Goal: Task Accomplishment & Management: Manage account settings

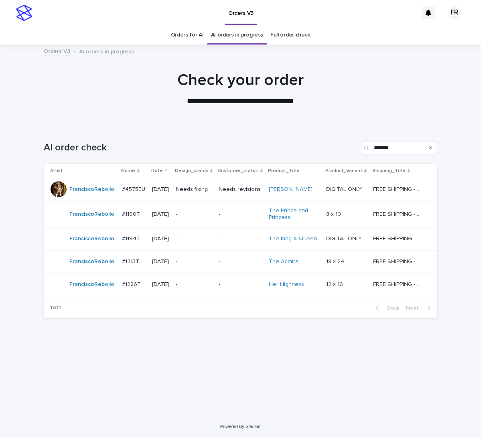
click at [344, 111] on div at bounding box center [240, 85] width 481 height 80
click at [192, 214] on p "-" at bounding box center [194, 214] width 37 height 7
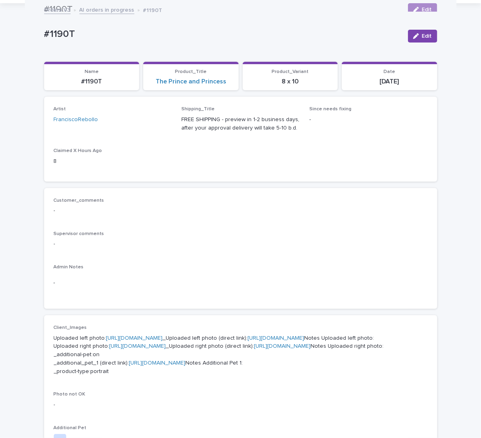
scroll to position [40, 0]
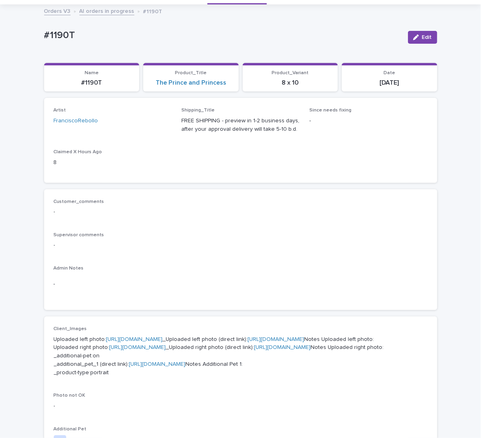
click at [216, 141] on div "Artist FranciscoRebollo Shipping_Title FREE SHIPPING - preview in 1-2 business …" at bounding box center [241, 139] width 374 height 65
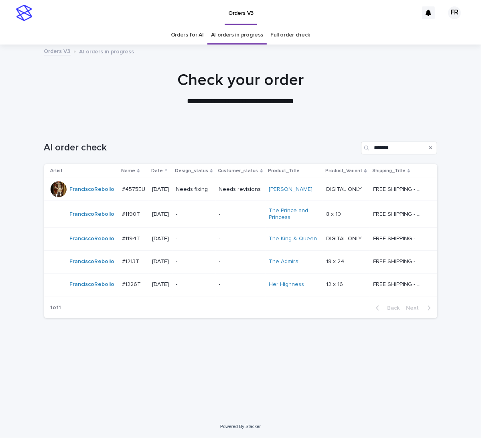
click at [233, 240] on p "-" at bounding box center [241, 238] width 44 height 7
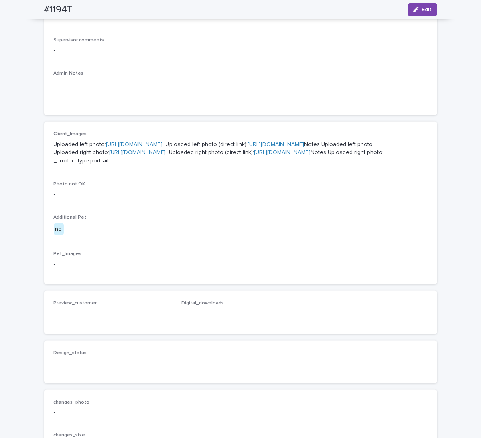
scroll to position [241, 0]
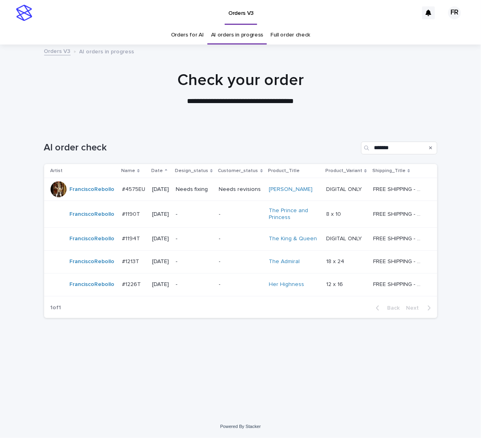
click at [140, 93] on div "**********" at bounding box center [240, 89] width 401 height 36
click at [223, 119] on div at bounding box center [240, 85] width 481 height 80
click at [263, 366] on div "Loading... Saving… Loading... Saving… AI order check ******* Artist Name Date D…" at bounding box center [240, 259] width 401 height 269
click at [213, 240] on p "-" at bounding box center [194, 238] width 37 height 7
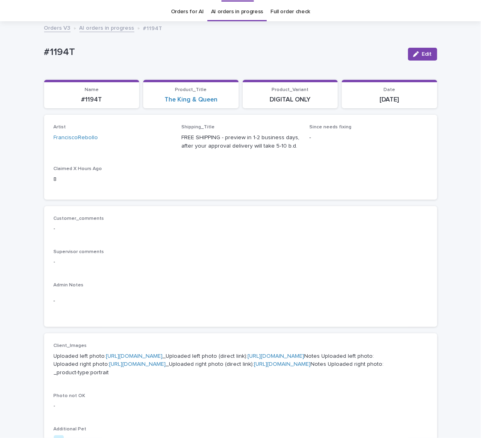
scroll to position [25, 0]
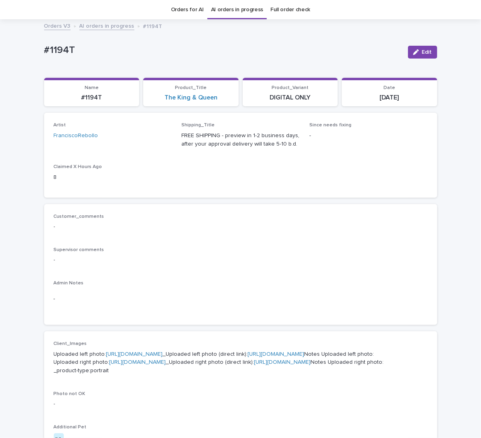
click at [154, 126] on p "Artist" at bounding box center [113, 125] width 118 height 6
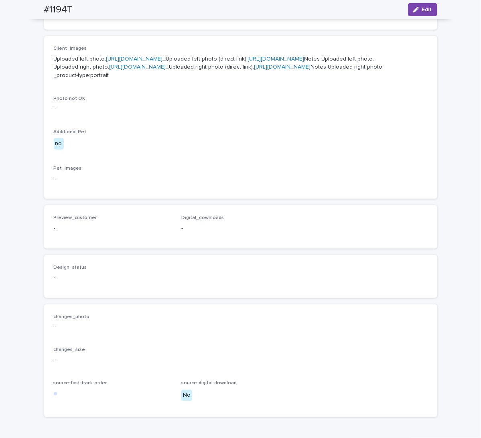
scroll to position [321, 0]
click at [248, 61] on link "[URL][DOMAIN_NAME]" at bounding box center [276, 59] width 57 height 6
click at [254, 69] on link "[URL][DOMAIN_NAME]" at bounding box center [282, 67] width 57 height 6
click at [247, 189] on div "Client_Images Uploaded left photo: [URL][DOMAIN_NAME] _Uploaded left photo (dir…" at bounding box center [241, 117] width 374 height 144
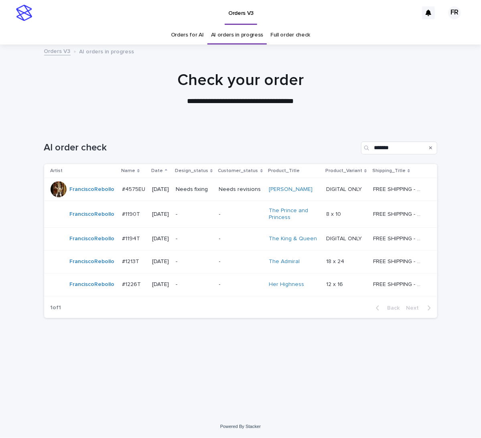
click at [223, 131] on div "AI order check *******" at bounding box center [240, 144] width 393 height 38
click at [236, 258] on p "-" at bounding box center [241, 261] width 44 height 7
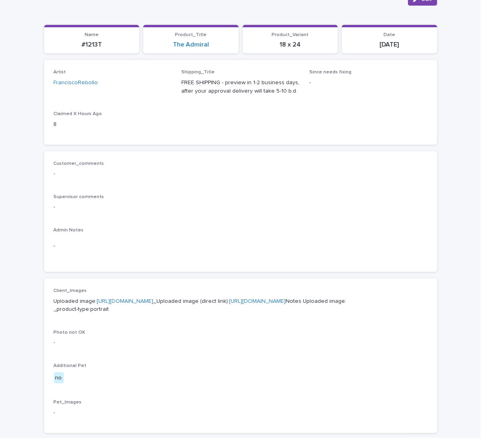
scroll to position [80, 0]
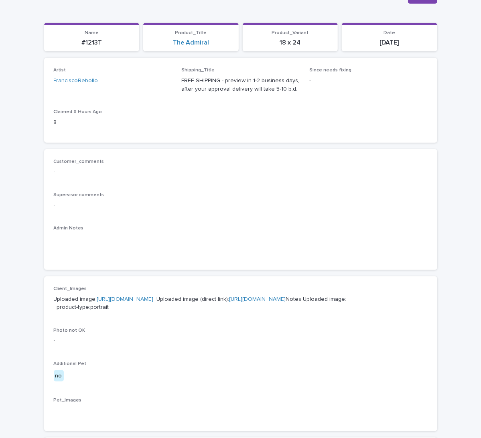
click at [173, 135] on div "Artist FranciscoRebollo Shipping_Title FREE SHIPPING - preview in 1-2 business …" at bounding box center [240, 100] width 393 height 85
click at [229, 302] on link "[URL][DOMAIN_NAME]" at bounding box center [257, 299] width 57 height 6
click at [362, 107] on div "Artist FranciscoRebollo Shipping_Title FREE SHIPPING - preview in 1-2 business …" at bounding box center [241, 99] width 374 height 65
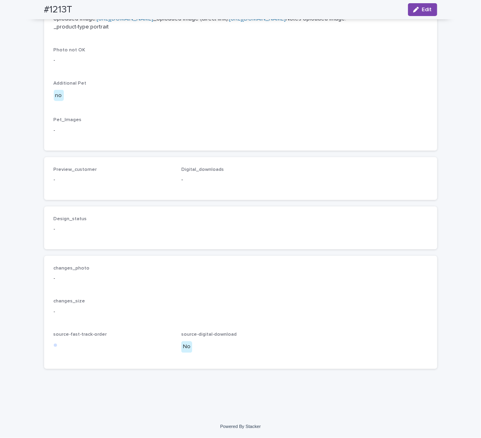
click at [414, 9] on icon "button" at bounding box center [416, 10] width 6 height 6
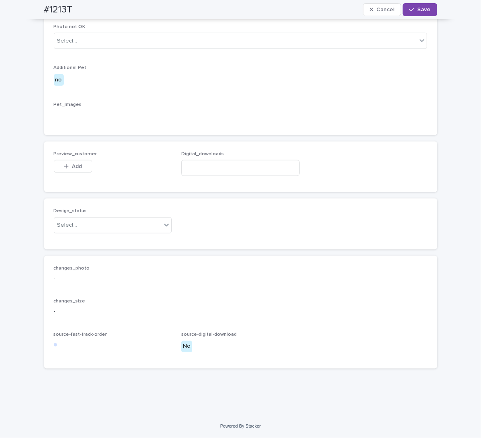
scroll to position [413, 0]
click at [88, 232] on div "Select..." at bounding box center [107, 225] width 107 height 13
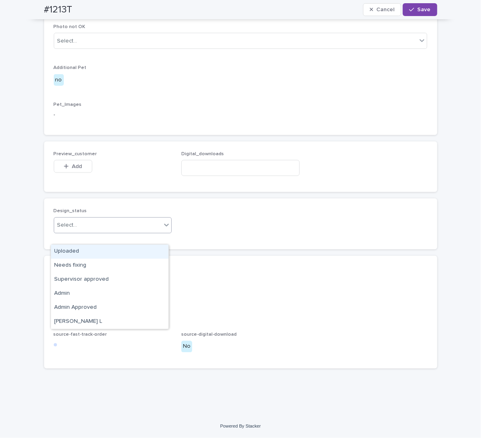
click at [77, 253] on div "Uploaded" at bounding box center [109, 252] width 117 height 14
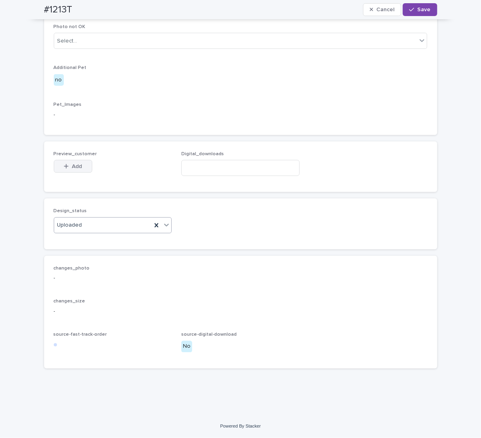
click at [65, 169] on div "button" at bounding box center [68, 167] width 8 height 6
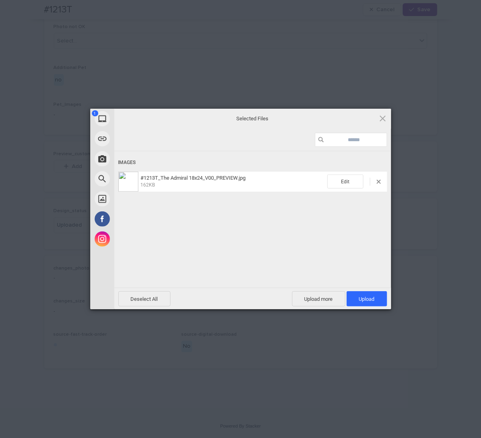
click at [368, 295] on span "Upload 1" at bounding box center [366, 298] width 40 height 15
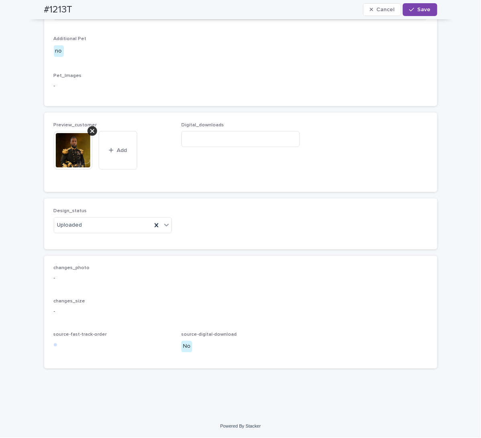
scroll to position [453, 0]
click at [90, 131] on icon at bounding box center [92, 131] width 4 height 4
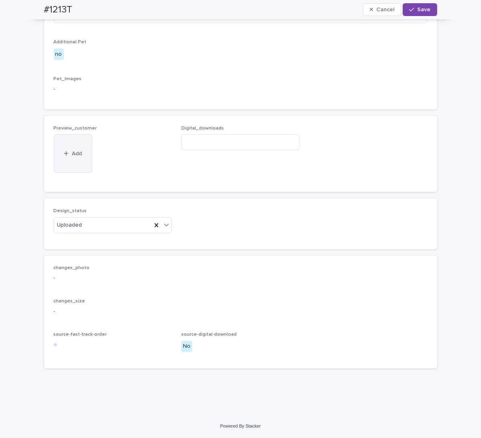
scroll to position [425, 0]
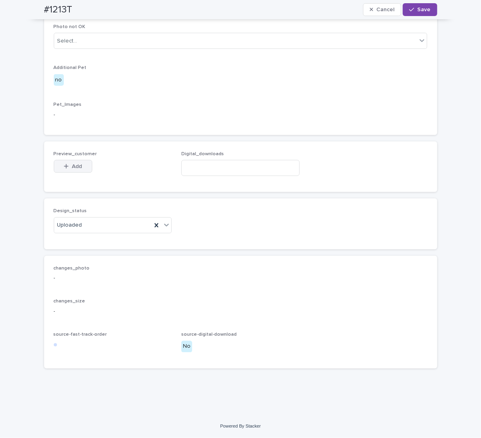
click at [71, 161] on button "Add" at bounding box center [73, 166] width 38 height 13
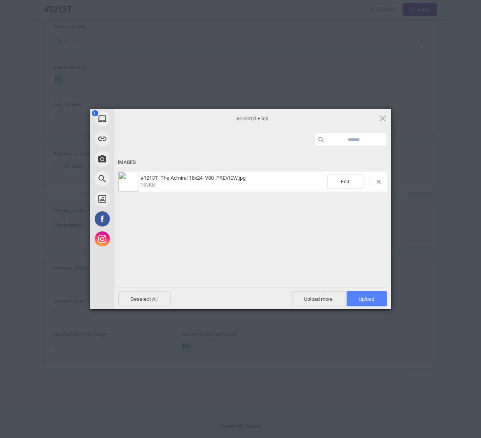
click at [366, 298] on span "Upload 1" at bounding box center [367, 299] width 16 height 6
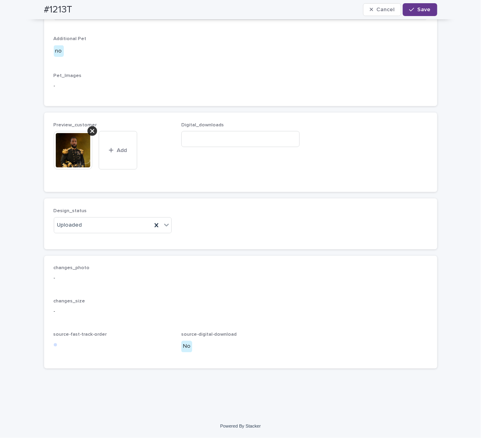
click at [412, 8] on icon "button" at bounding box center [411, 10] width 5 height 6
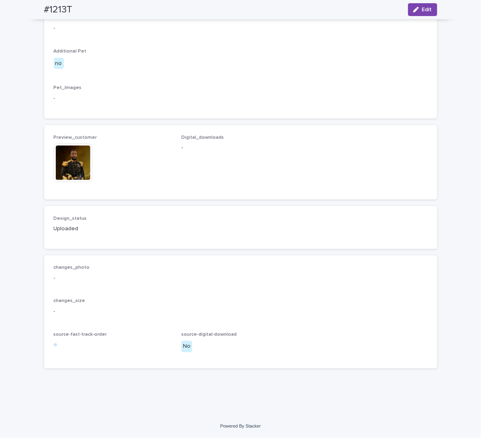
scroll to position [415, 0]
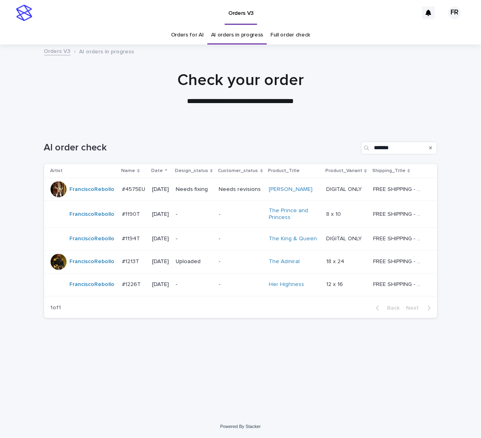
click at [204, 115] on div at bounding box center [240, 85] width 481 height 80
click at [216, 237] on td "-" at bounding box center [193, 238] width 43 height 23
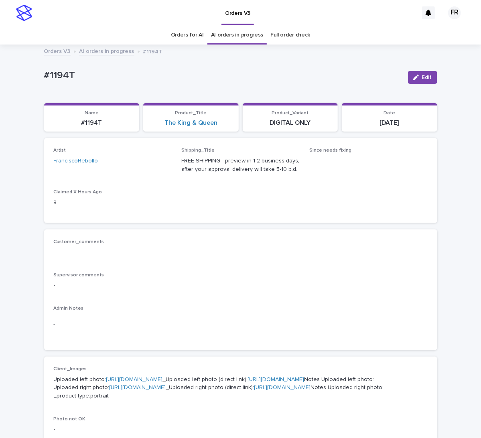
click at [422, 77] on span "Edit" at bounding box center [427, 78] width 10 height 6
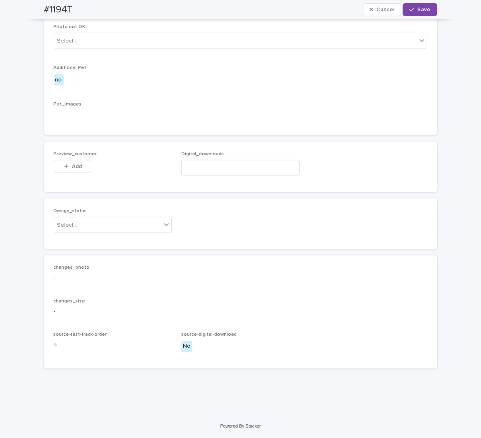
scroll to position [441, 0]
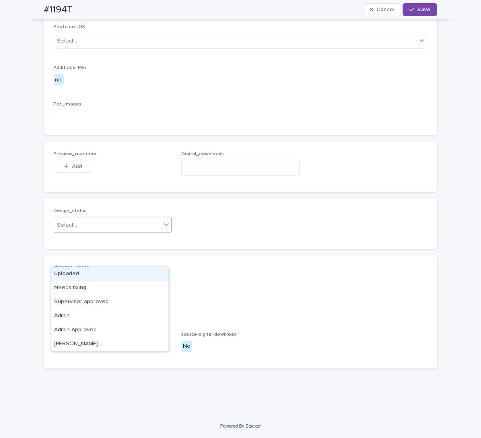
click at [91, 232] on div "Select..." at bounding box center [107, 225] width 107 height 13
click at [87, 273] on div "Uploaded" at bounding box center [109, 274] width 117 height 14
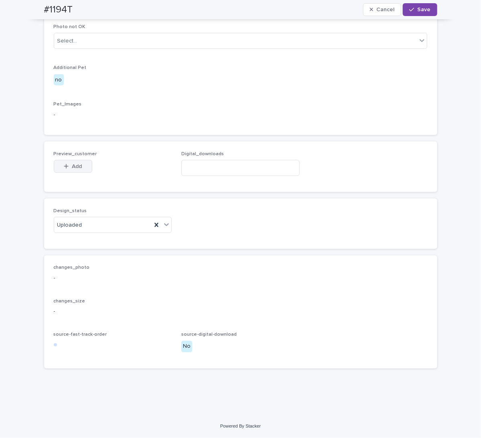
click at [72, 169] on span "Add" at bounding box center [77, 167] width 10 height 6
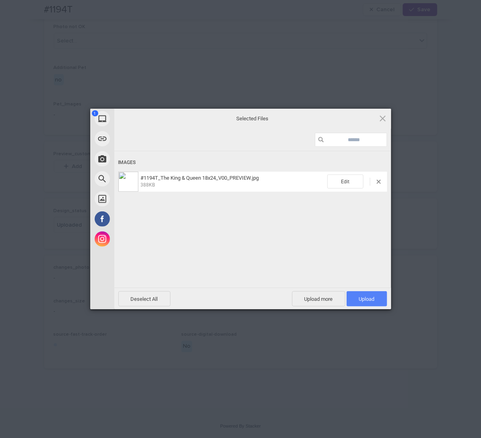
click at [368, 297] on span "Upload 1" at bounding box center [367, 299] width 16 height 6
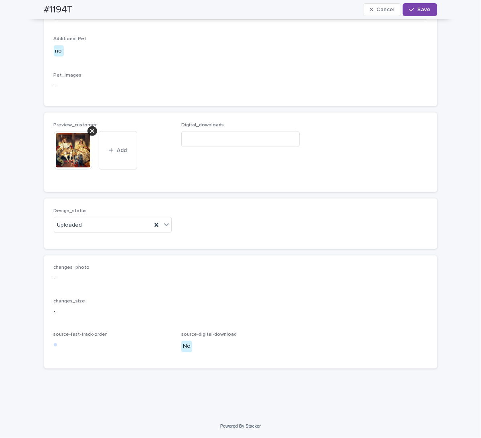
scroll to position [455, 0]
click at [229, 147] on input at bounding box center [240, 139] width 118 height 16
paste input "**********"
type input "**********"
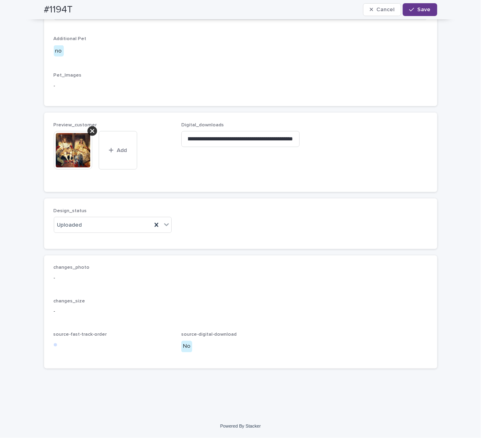
click at [410, 9] on icon "button" at bounding box center [411, 10] width 5 height 4
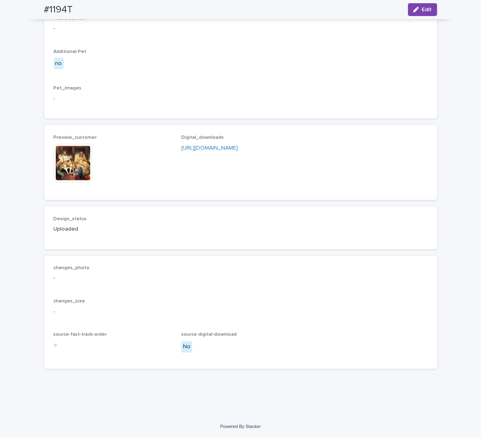
scroll to position [445, 0]
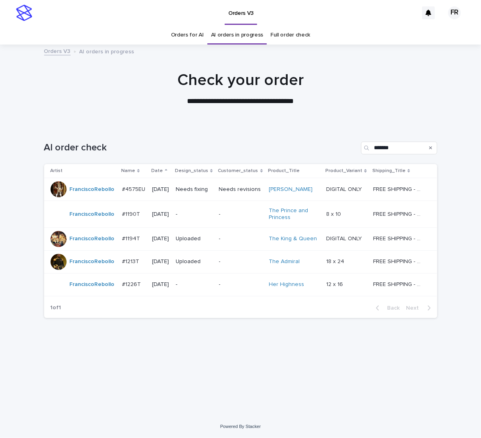
click at [159, 130] on div "AI order check *******" at bounding box center [240, 144] width 393 height 38
click at [201, 216] on p "-" at bounding box center [194, 214] width 37 height 7
click at [200, 283] on p "-" at bounding box center [194, 284] width 37 height 7
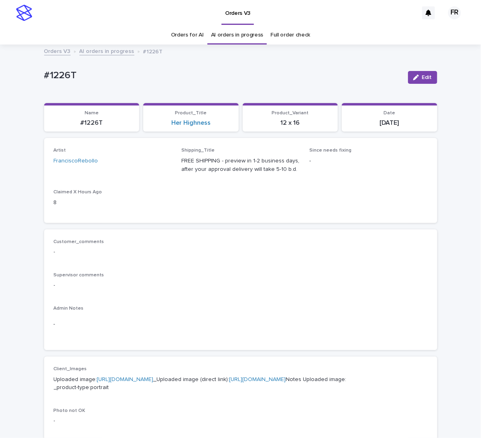
click at [289, 210] on div "Artist FranciscoRebollo Shipping_Title FREE SHIPPING - preview in 1-2 business …" at bounding box center [241, 180] width 374 height 65
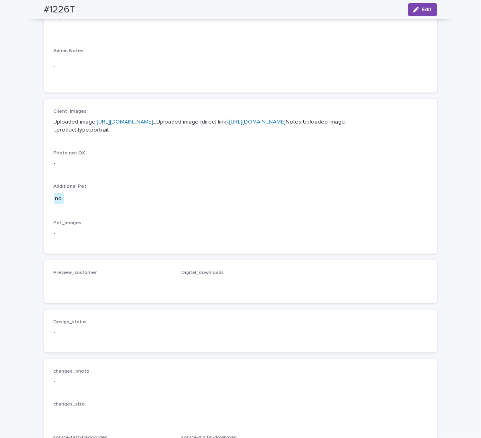
scroll to position [281, 0]
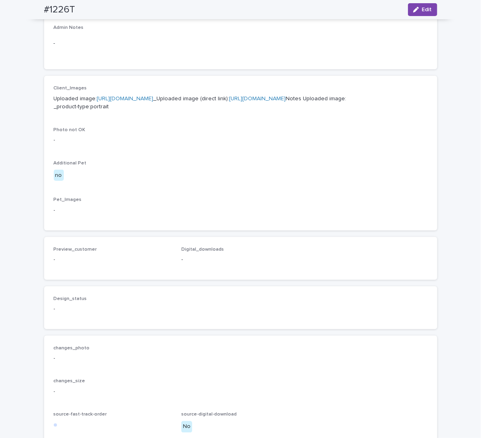
click at [229, 101] on link "[URL][DOMAIN_NAME]" at bounding box center [257, 99] width 57 height 6
click at [186, 202] on div "Client_Images Uploaded image: [URL][DOMAIN_NAME] _Uploaded image (direct link):…" at bounding box center [241, 153] width 374 height 136
click at [197, 160] on div "Client_Images Uploaded image: [URL][DOMAIN_NAME] _Uploaded image (direct link):…" at bounding box center [241, 153] width 374 height 136
click at [417, 5] on button "Edit" at bounding box center [422, 9] width 29 height 13
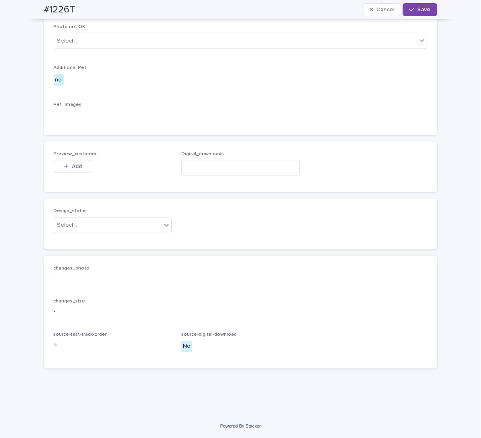
scroll to position [425, 0]
click at [81, 230] on div "Select..." at bounding box center [107, 225] width 107 height 13
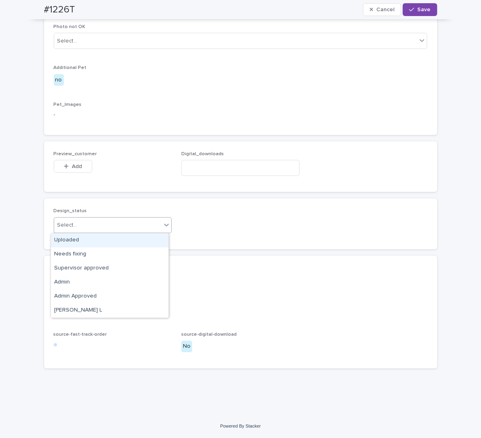
drag, startPoint x: 78, startPoint y: 246, endPoint x: 77, endPoint y: 242, distance: 4.6
click at [78, 246] on div "Uploaded" at bounding box center [109, 240] width 117 height 14
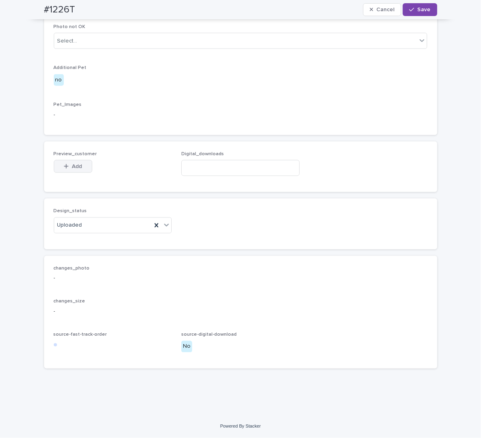
click at [73, 168] on span "Add" at bounding box center [77, 167] width 10 height 6
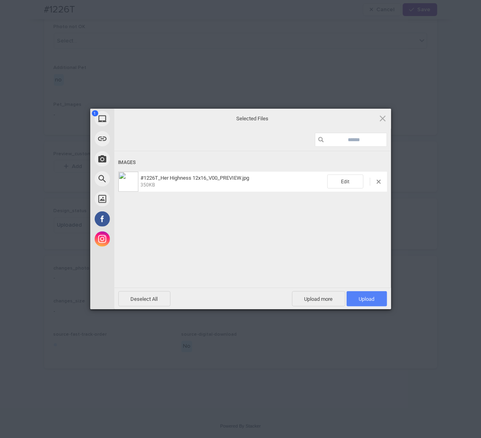
click at [363, 296] on span "Upload 1" at bounding box center [367, 299] width 16 height 6
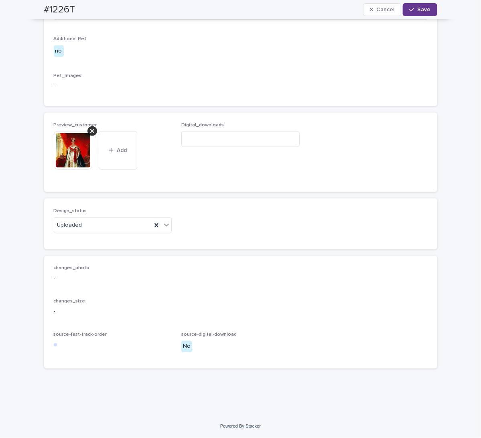
click at [415, 8] on div "button" at bounding box center [413, 10] width 8 height 6
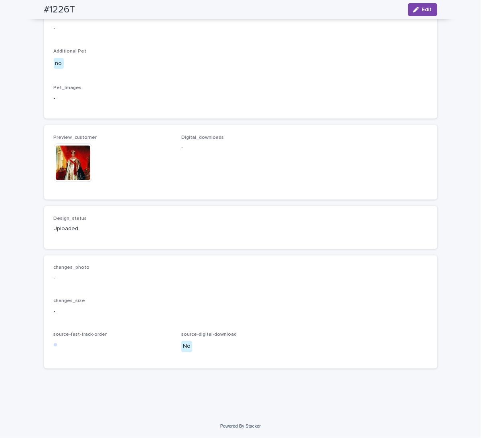
scroll to position [415, 0]
click at [177, 190] on div "Preview_customer This file cannot be opened Download File Digital_downloads -" at bounding box center [241, 162] width 374 height 55
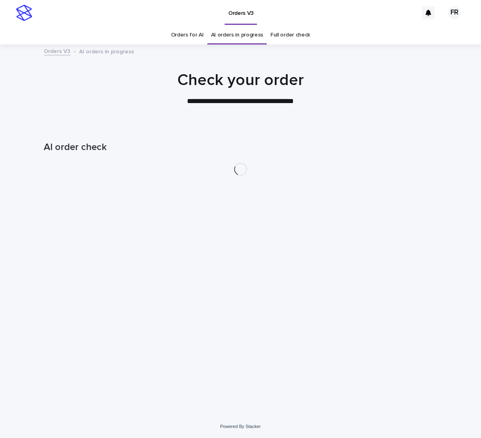
click at [162, 127] on div "AI order check" at bounding box center [240, 143] width 393 height 37
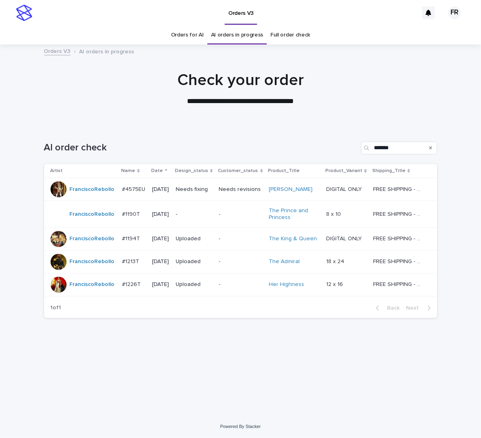
click at [198, 214] on p "-" at bounding box center [194, 214] width 37 height 7
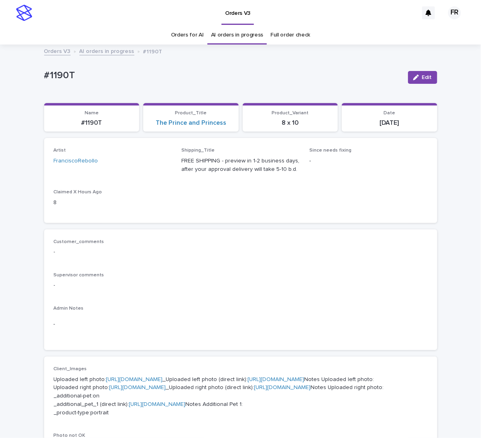
click at [184, 202] on div "Artist FranciscoRebollo Shipping_Title FREE SHIPPING - preview in 1-2 business …" at bounding box center [241, 180] width 374 height 65
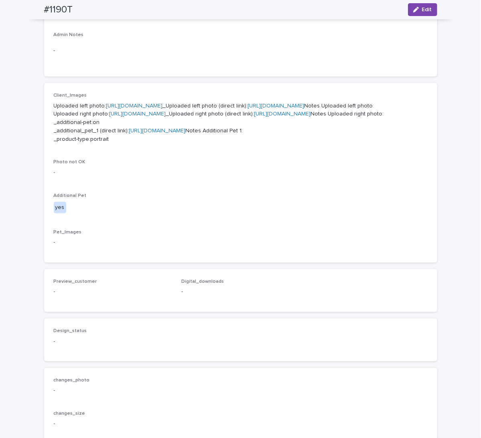
scroll to position [281, 0]
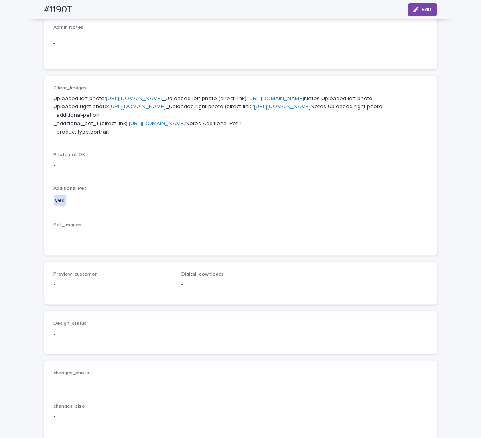
click at [147, 119] on p "Uploaded left photo: [URL][DOMAIN_NAME] _Uploaded left photo (direct link): [UR…" at bounding box center [241, 116] width 374 height 42
click at [248, 101] on link "[URL][DOMAIN_NAME]" at bounding box center [276, 99] width 57 height 6
click at [254, 109] on link "[URL][DOMAIN_NAME]" at bounding box center [282, 107] width 57 height 6
click at [150, 126] on link "[URL][DOMAIN_NAME]" at bounding box center [157, 124] width 57 height 6
click at [248, 101] on link "[URL][DOMAIN_NAME]" at bounding box center [276, 99] width 57 height 6
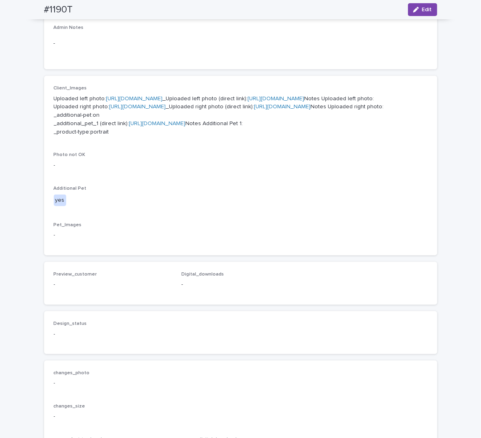
click at [248, 101] on link "[URL][DOMAIN_NAME]" at bounding box center [276, 99] width 57 height 6
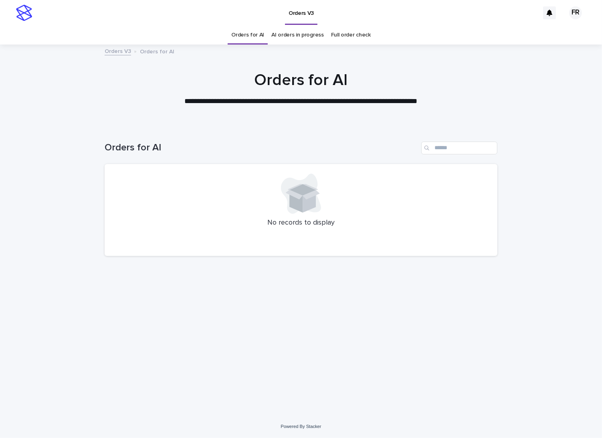
click at [350, 36] on link "Full order check" at bounding box center [351, 35] width 40 height 19
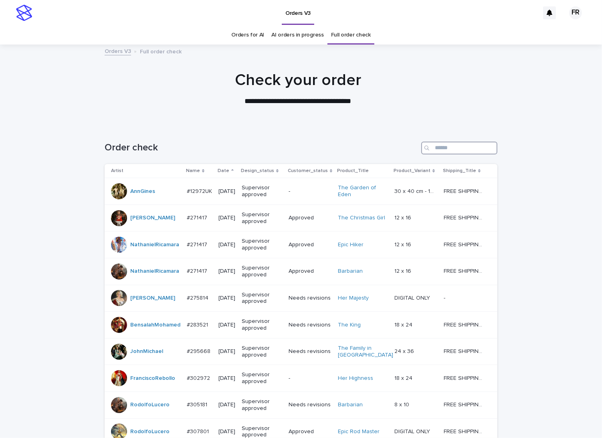
click at [433, 146] on input "Search" at bounding box center [459, 148] width 76 height 13
paste input "*****"
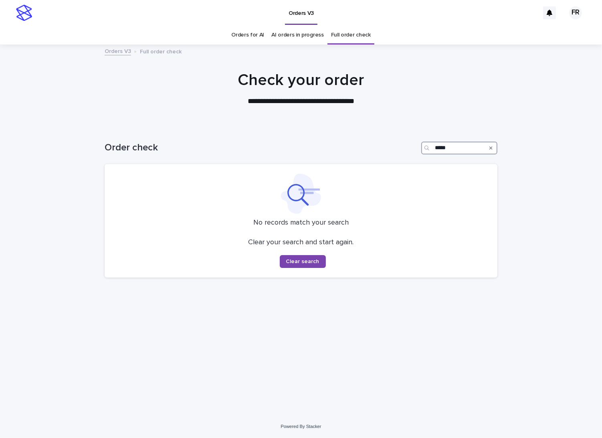
type input "*****"
click at [417, 119] on div at bounding box center [301, 85] width 602 height 80
click at [417, 117] on div at bounding box center [301, 85] width 602 height 80
click at [291, 32] on link "AI orders in progress" at bounding box center [297, 35] width 53 height 19
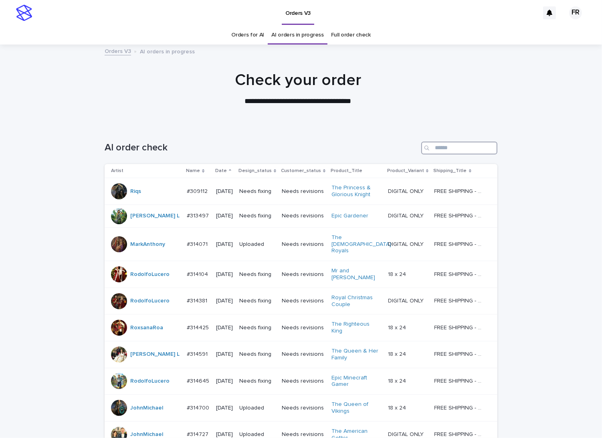
click at [444, 144] on input "Search" at bounding box center [459, 148] width 76 height 13
paste input "*****"
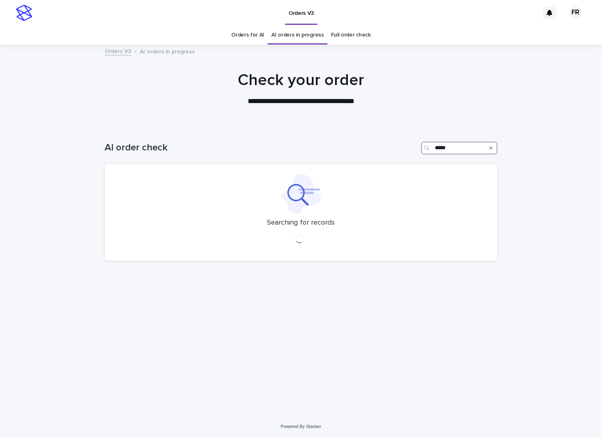
type input "*****"
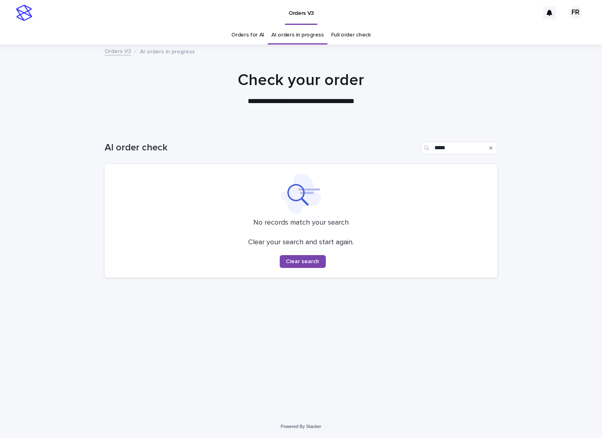
click at [366, 130] on div "AI order check *****" at bounding box center [301, 144] width 393 height 38
click at [296, 113] on div at bounding box center [301, 85] width 602 height 80
